Goal: Information Seeking & Learning: Compare options

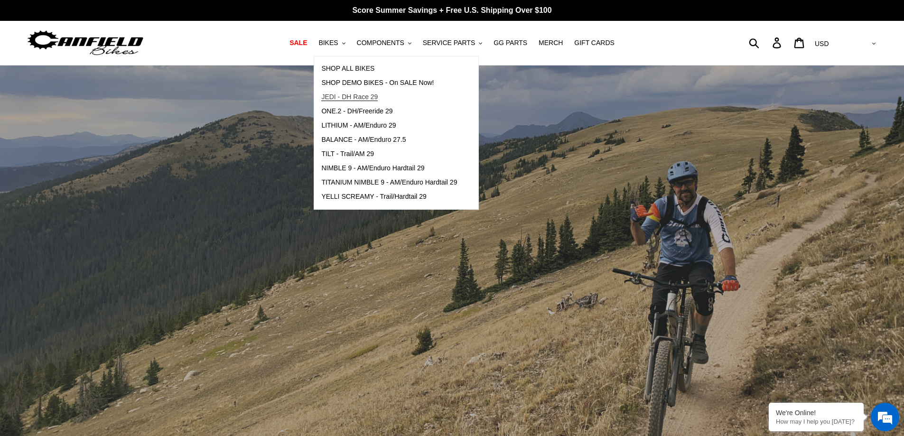
click at [365, 95] on span "JEDI - DH Race 29" at bounding box center [349, 97] width 56 height 8
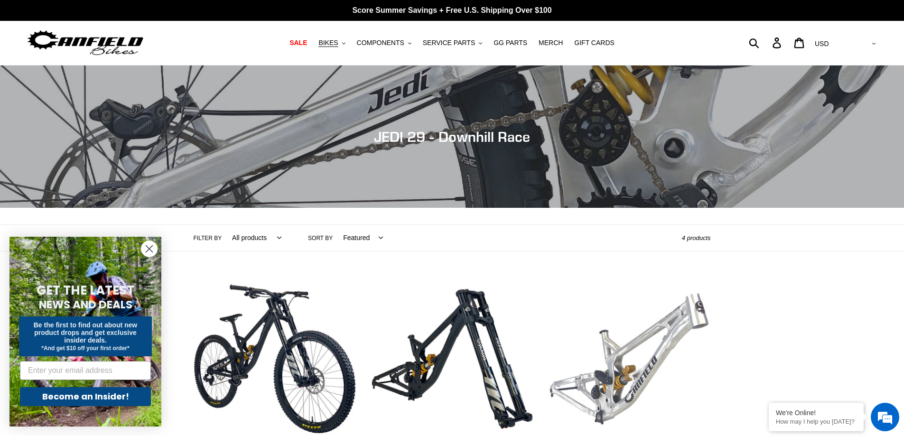
click at [601, 398] on link "JEDI 29 - Frameset" at bounding box center [629, 378] width 163 height 200
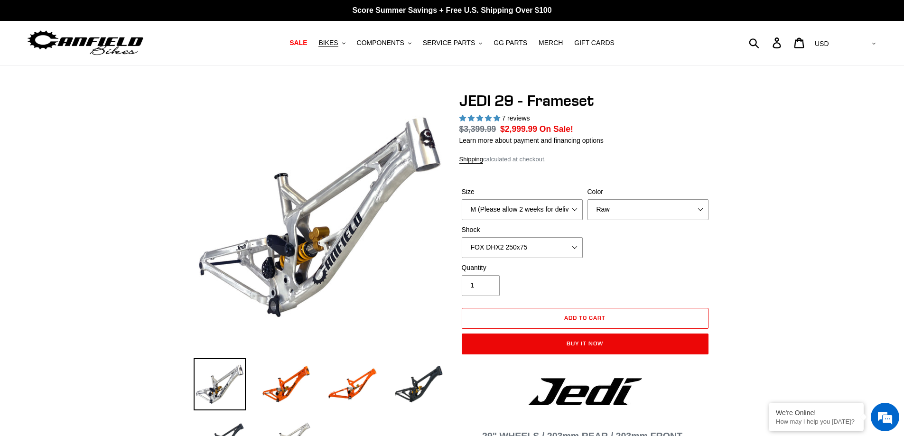
select select "highest-rating"
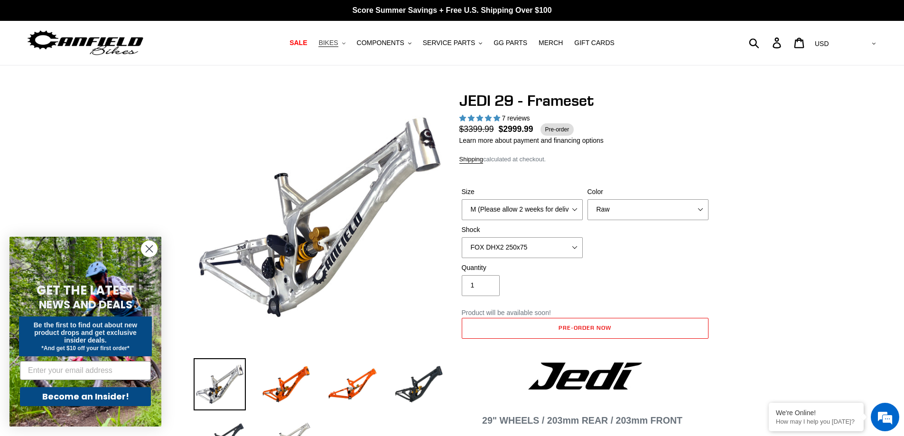
click at [336, 43] on span "BIKES" at bounding box center [328, 43] width 19 height 8
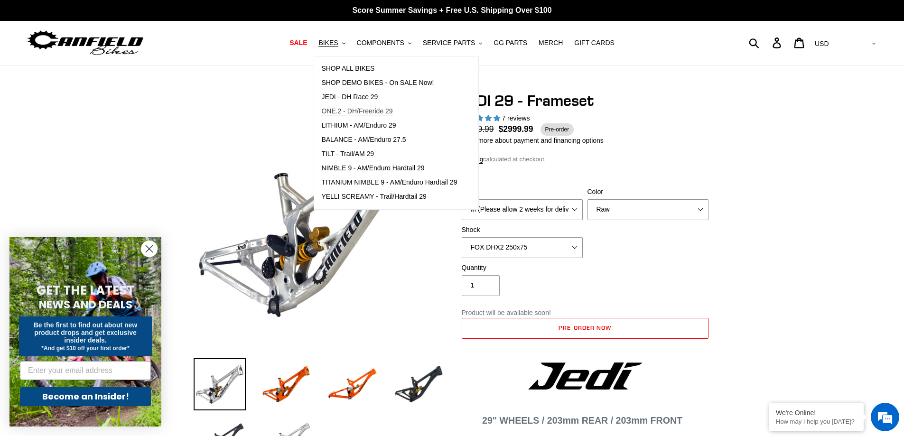
click at [339, 114] on span "ONE.2 - DH/Freeride 29" at bounding box center [356, 111] width 71 height 8
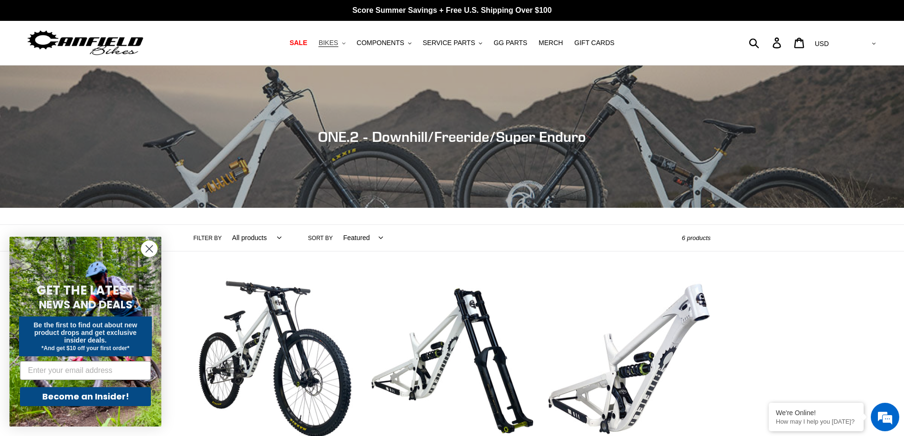
click at [338, 41] on span "BIKES" at bounding box center [328, 43] width 19 height 8
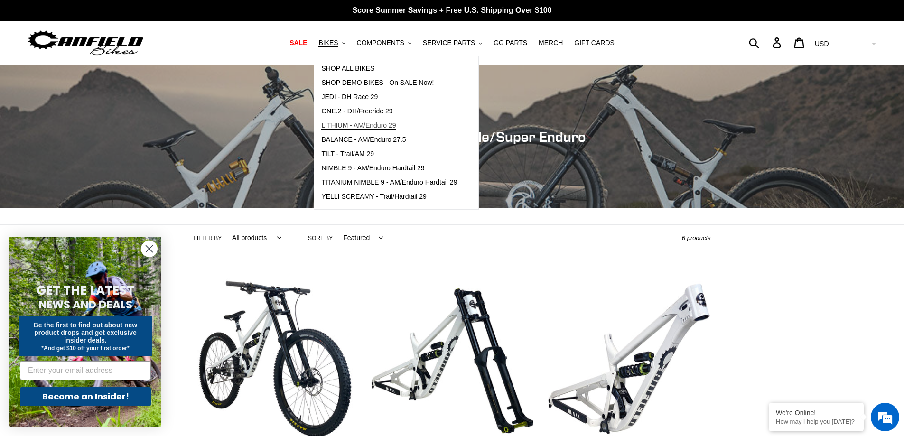
click at [345, 131] on link "LITHIUM - AM/Enduro 29" at bounding box center [389, 126] width 150 height 14
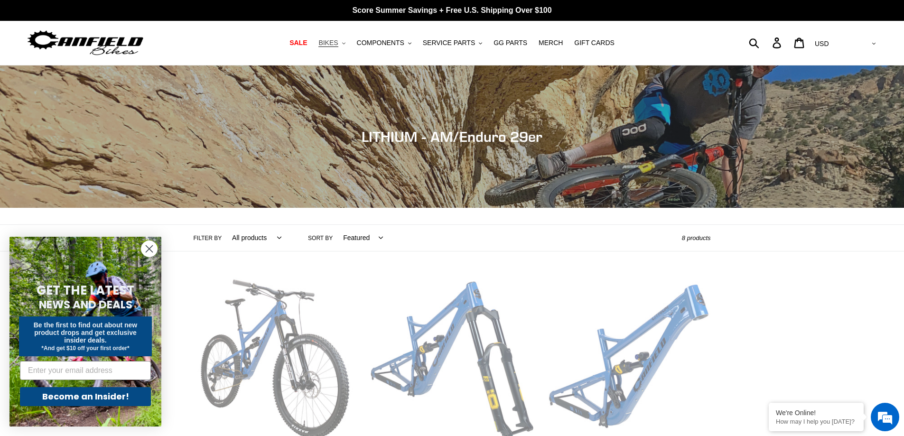
click at [338, 39] on span "BIKES" at bounding box center [328, 43] width 19 height 8
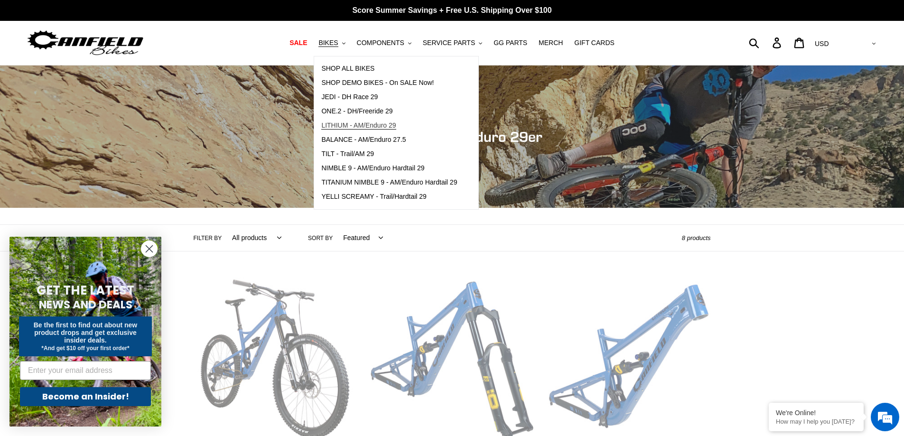
click at [358, 130] on span "LITHIUM - AM/Enduro 29" at bounding box center [358, 126] width 75 height 8
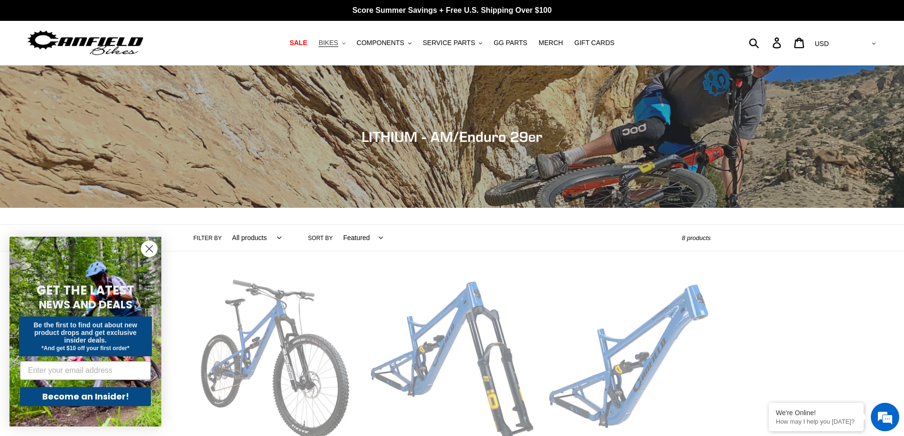
click at [337, 43] on span "BIKES" at bounding box center [328, 43] width 19 height 8
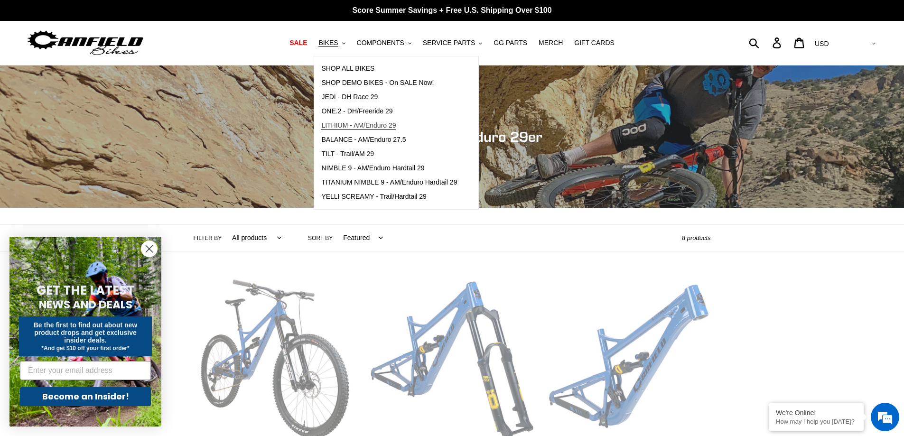
click at [364, 128] on span "LITHIUM - AM/Enduro 29" at bounding box center [358, 126] width 75 height 8
